Goal: Information Seeking & Learning: Compare options

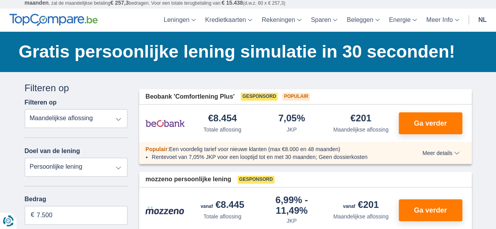
scroll to position [97, 0]
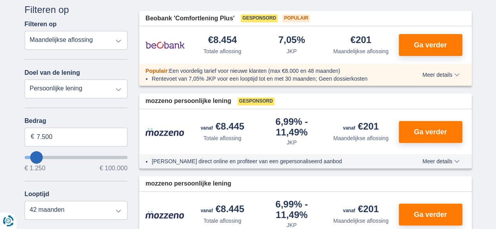
type input "11250"
type input "11.250"
select select "60"
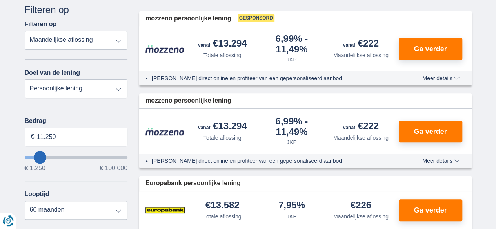
type input "15250"
type input "15.250"
select select "84"
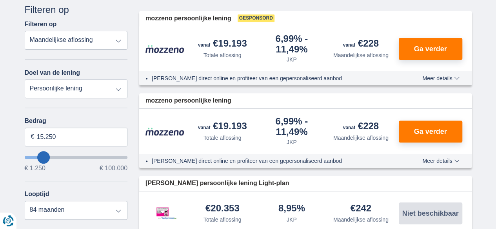
type input "21250"
type input "21.250"
select select "120"
type input "34.250"
type input "34250"
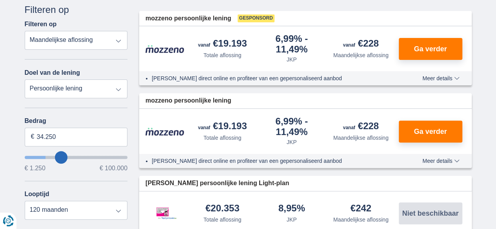
click at [61, 158] on input "wantToBorrow" at bounding box center [76, 157] width 103 height 3
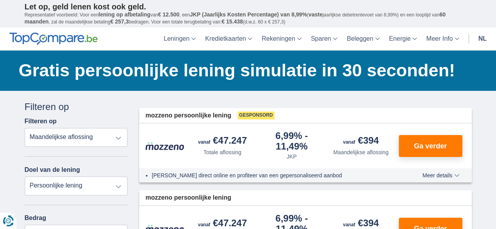
scroll to position [97, 0]
